Goal: Transaction & Acquisition: Purchase product/service

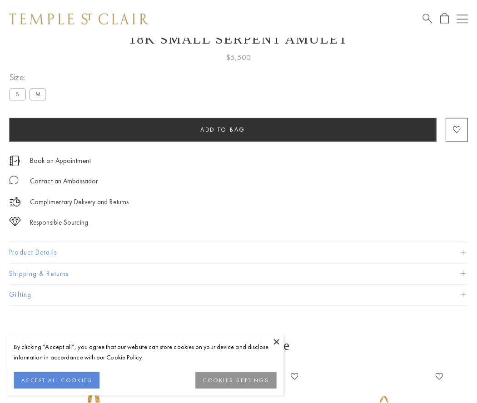
scroll to position [36, 0]
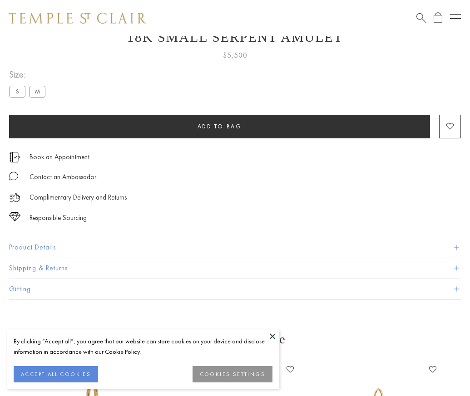
click at [219, 126] on span "Add to bag" at bounding box center [219, 127] width 44 height 8
